Goal: Book appointment/travel/reservation

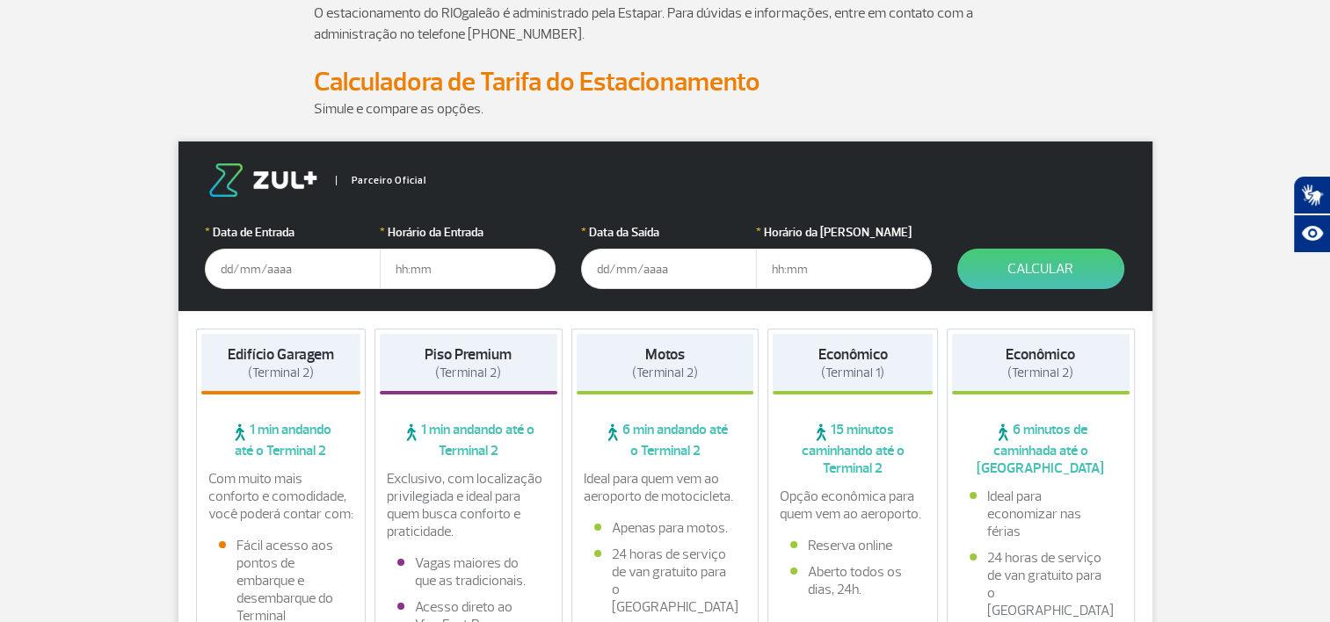
scroll to position [176, 0]
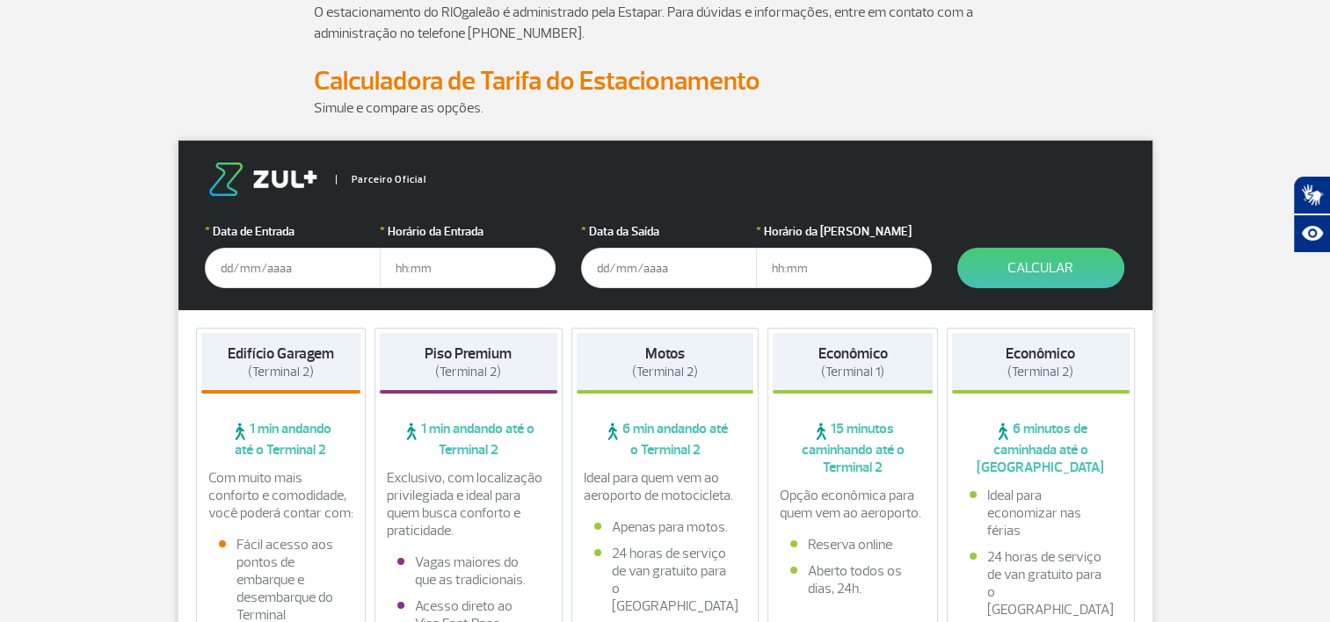
click at [313, 269] on input "text" at bounding box center [293, 268] width 176 height 40
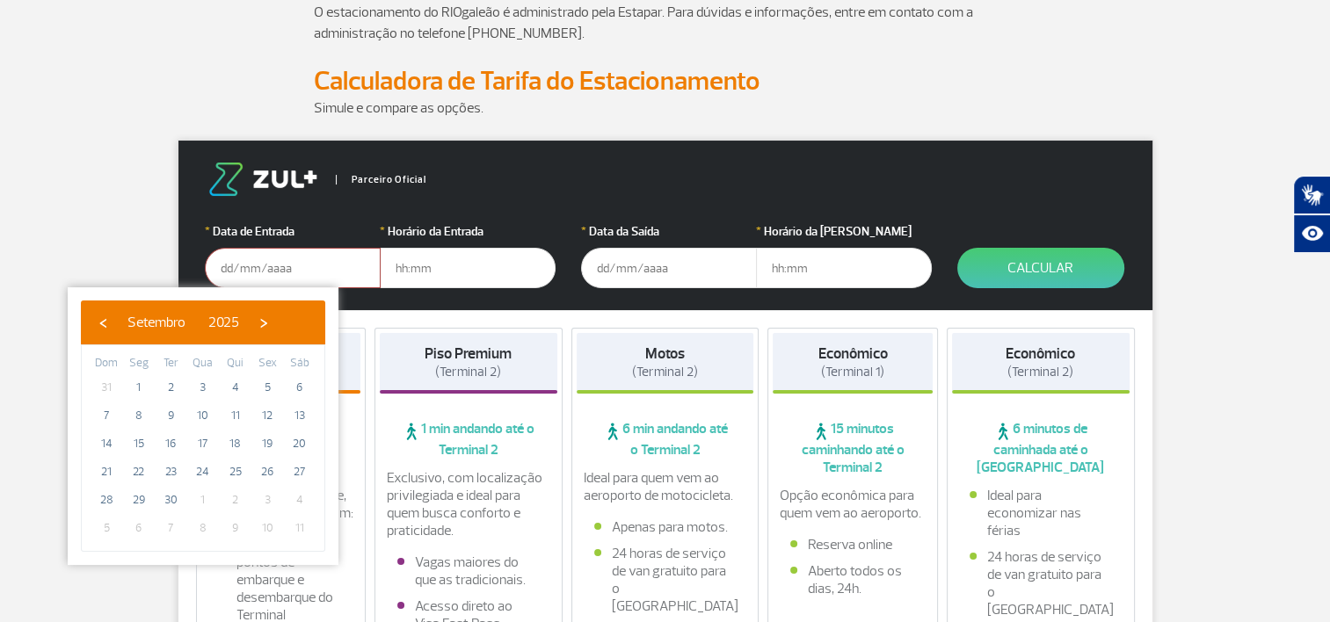
click at [200, 498] on span "1" at bounding box center [203, 500] width 28 height 28
click at [277, 320] on span "›" at bounding box center [264, 322] width 26 height 26
click at [212, 382] on span "1" at bounding box center [203, 388] width 28 height 28
type input "[DATE]"
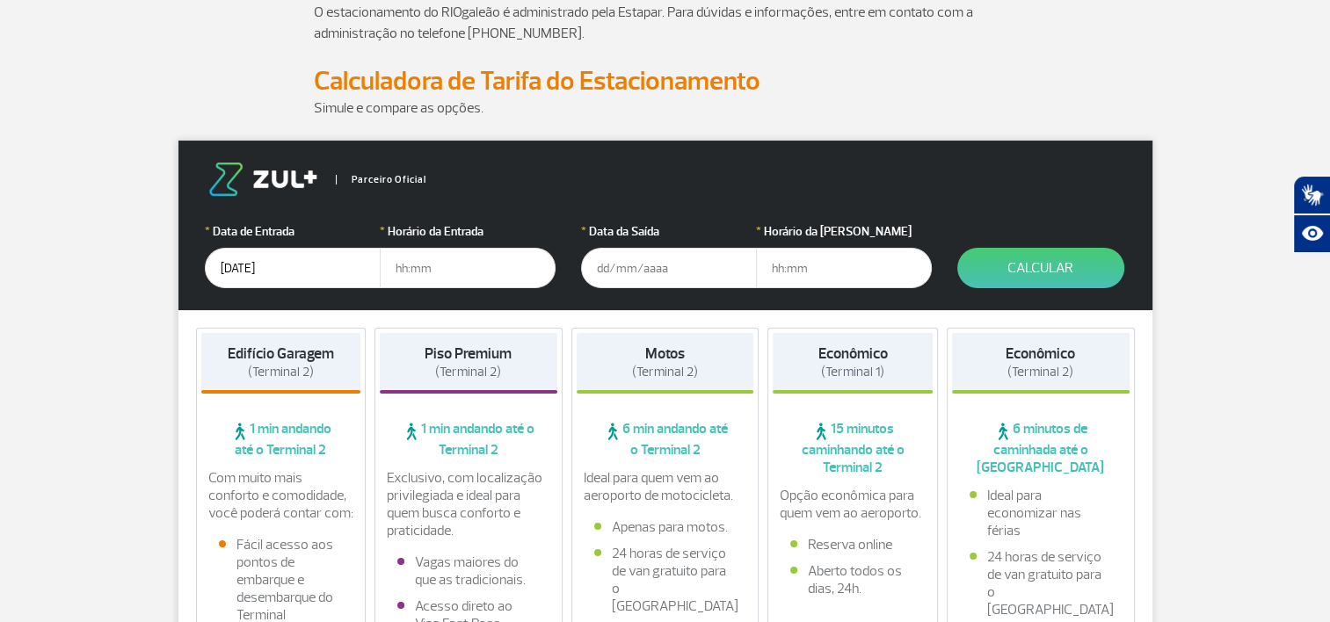
click at [437, 277] on input "text" at bounding box center [468, 268] width 176 height 40
type input "6"
type input "06:00"
click at [693, 267] on input "text" at bounding box center [669, 268] width 176 height 40
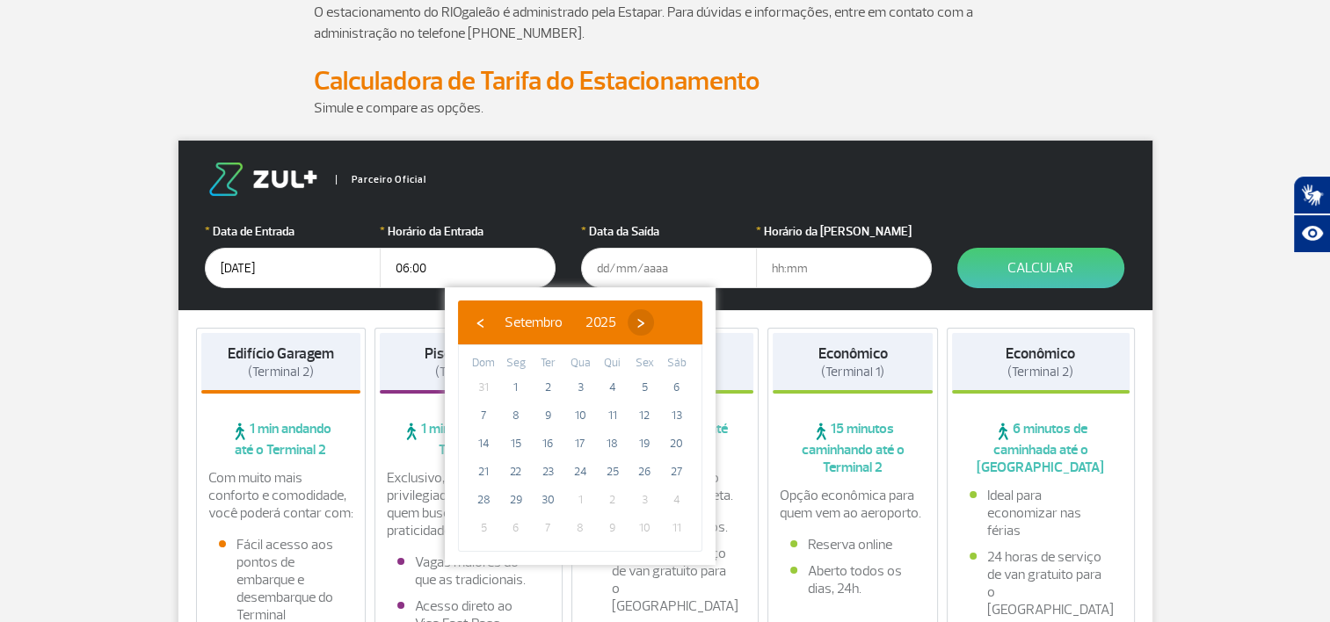
click at [654, 325] on span "›" at bounding box center [641, 322] width 26 height 26
click at [636, 424] on span "10" at bounding box center [644, 416] width 28 height 28
type input "[DATE]"
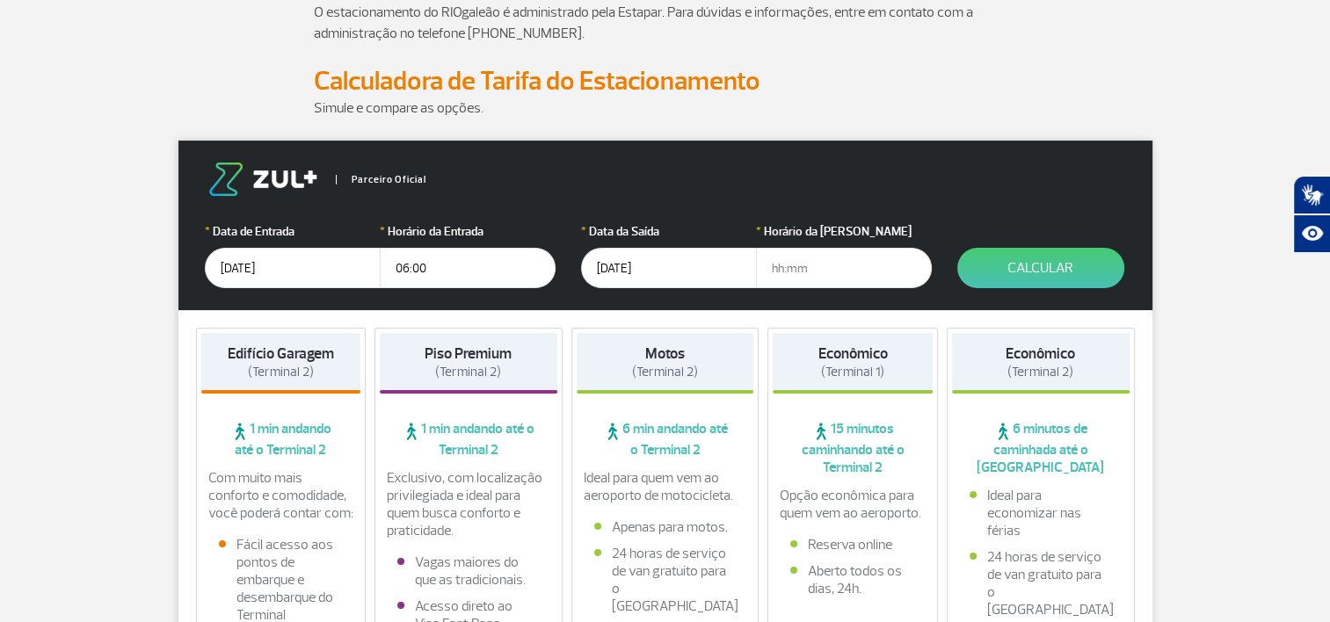
click at [837, 265] on input "text" at bounding box center [844, 268] width 176 height 40
click at [1124, 267] on form "Parceiro Oficial * Data de Entrada [DATE] * Horário da Entrada 06:00 * Data da …" at bounding box center [665, 226] width 974 height 170
click at [1083, 259] on button "Calcular" at bounding box center [1040, 268] width 167 height 40
click at [823, 267] on input "11:0" at bounding box center [844, 268] width 176 height 40
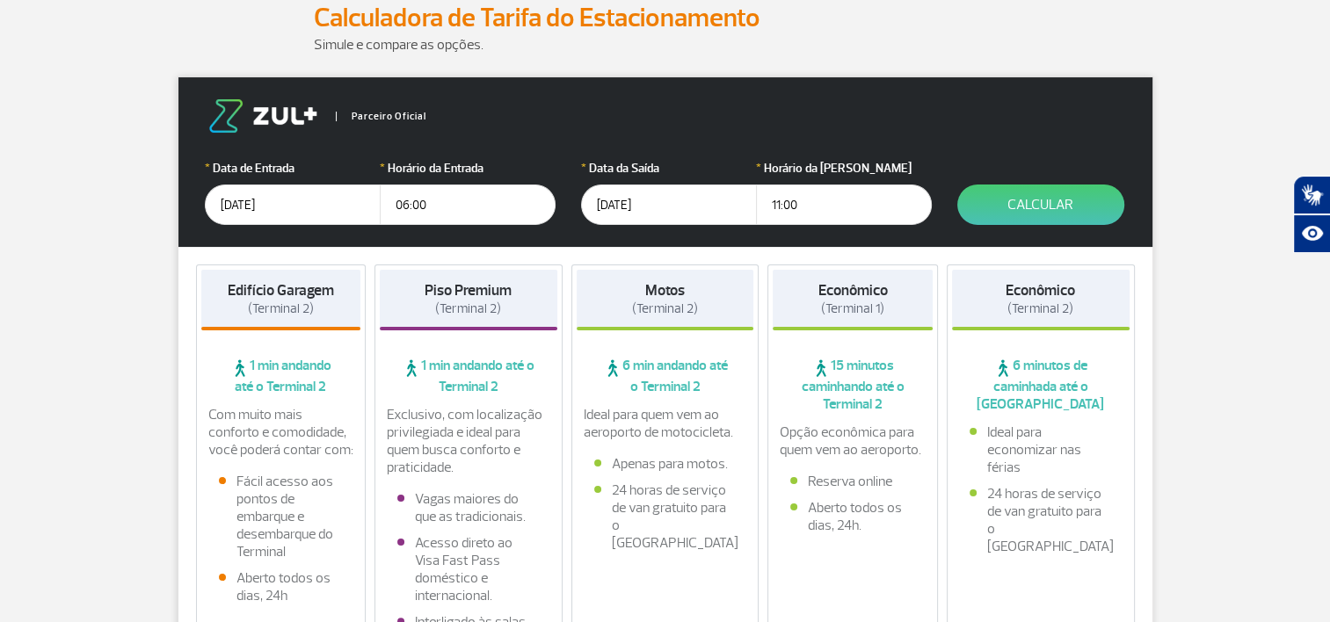
scroll to position [264, 0]
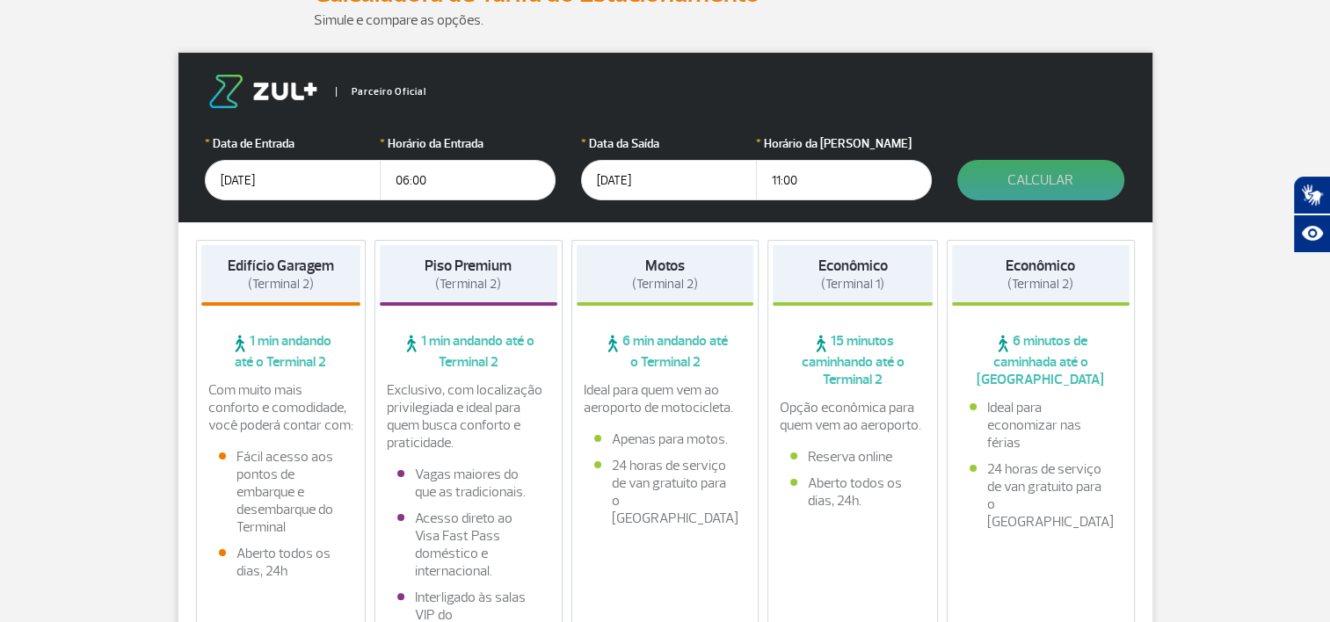
type input "11:00"
click at [1058, 190] on button "Calcular" at bounding box center [1040, 180] width 167 height 40
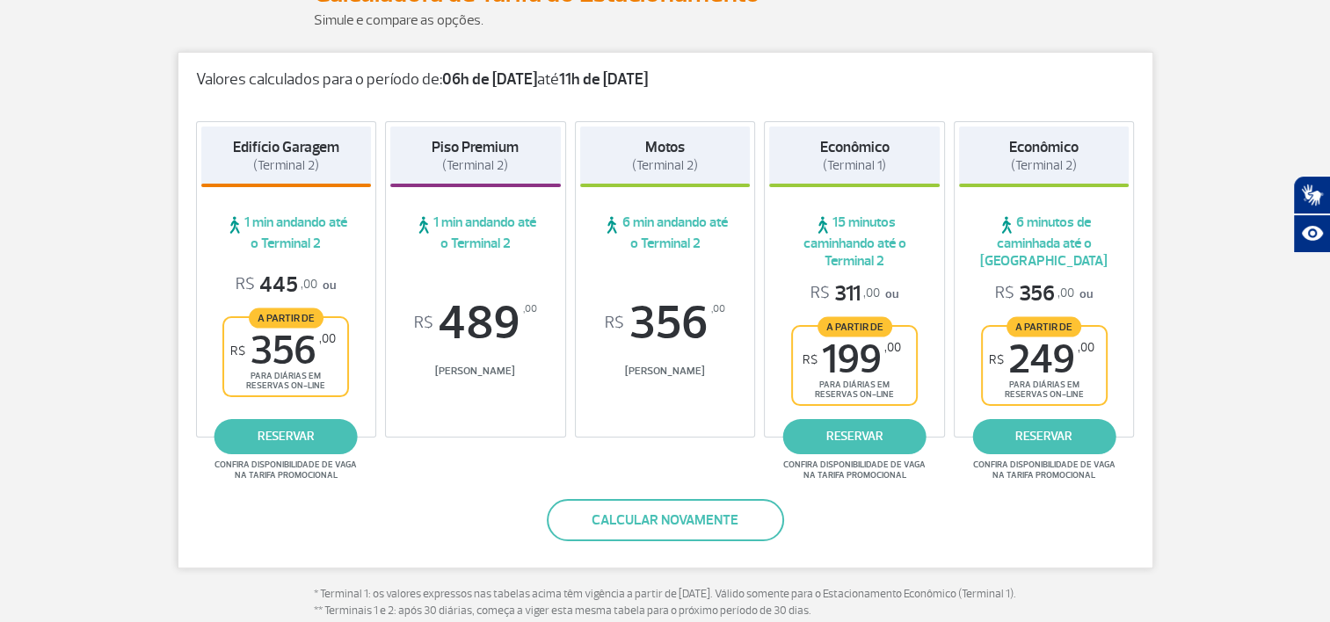
click at [949, 487] on div "Valores calculados para o período de: 06h de [DATE] até 11h de [DATE] Edifício …" at bounding box center [666, 310] width 976 height 517
click at [280, 431] on link "reservar" at bounding box center [286, 436] width 143 height 35
